Goal: Find specific page/section: Find specific page/section

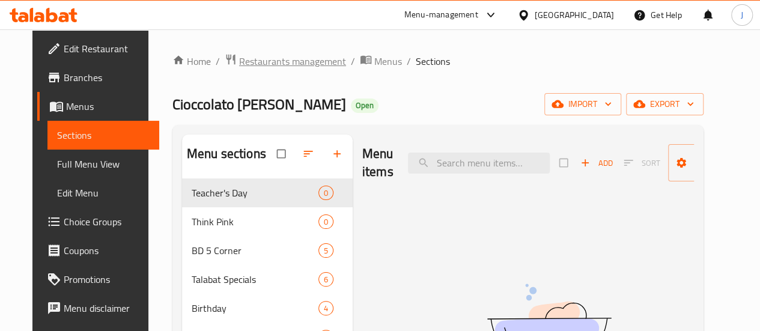
click at [285, 59] on span "Restaurants management" at bounding box center [292, 61] width 107 height 14
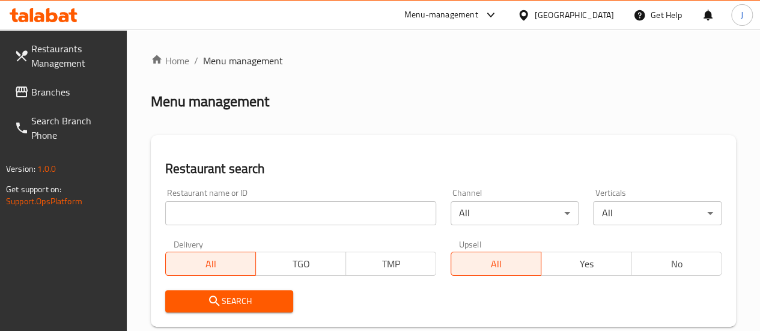
click at [257, 208] on input "search" at bounding box center [300, 213] width 271 height 24
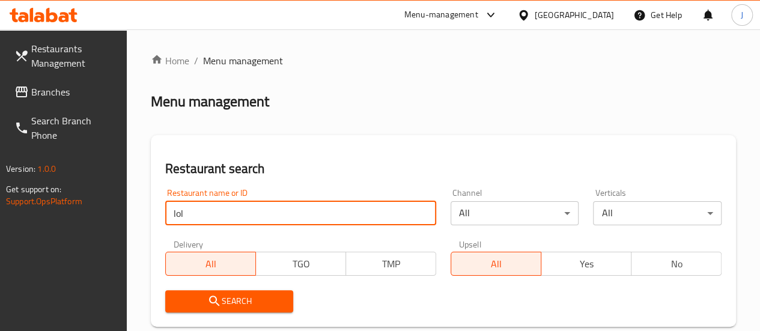
click button "Search" at bounding box center [229, 301] width 129 height 22
type input "[PERSON_NAME]"
click button "Search" at bounding box center [229, 301] width 129 height 22
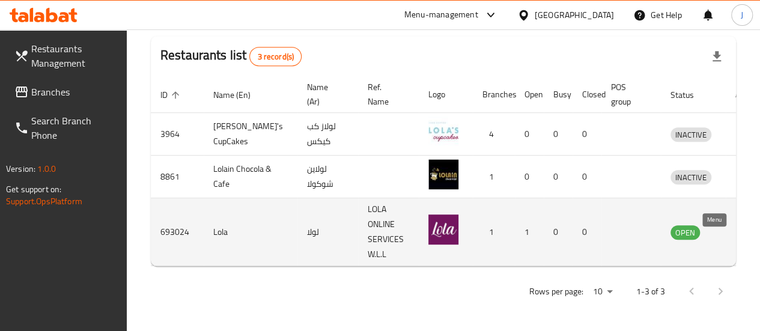
click at [736, 231] on icon "enhanced table" at bounding box center [742, 233] width 13 height 10
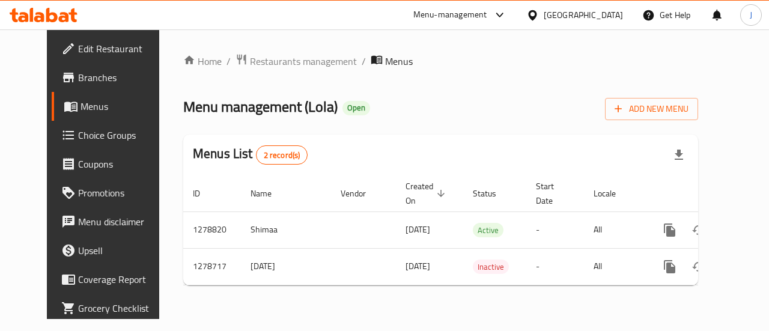
click at [78, 85] on span "Branches" at bounding box center [122, 77] width 88 height 14
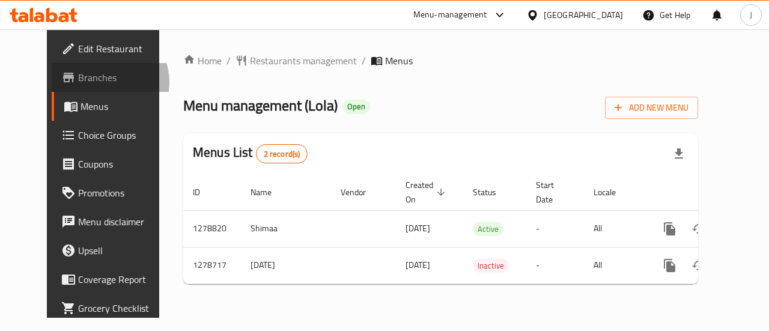
click at [78, 82] on span "Branches" at bounding box center [122, 77] width 88 height 14
